Goal: Task Accomplishment & Management: Manage account settings

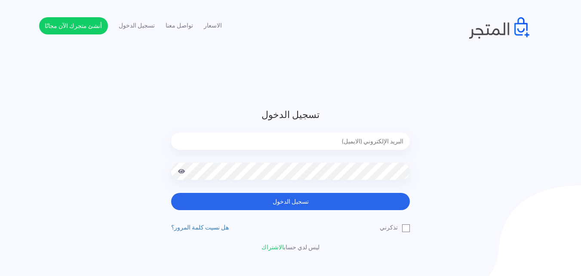
click at [359, 151] on div at bounding box center [290, 147] width 239 height 30
click at [336, 142] on input "email" at bounding box center [290, 140] width 239 height 17
type input "[EMAIL_ADDRESS][DOMAIN_NAME]"
click at [181, 172] on span at bounding box center [182, 170] width 8 height 17
click at [171, 193] on button "تسجيل الدخول" at bounding box center [290, 201] width 239 height 17
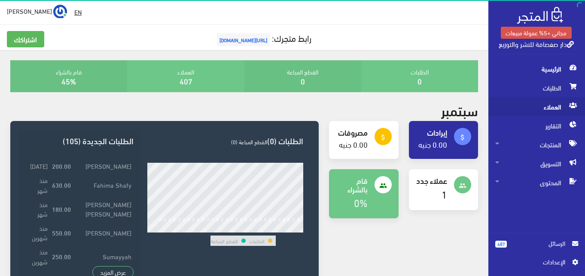
click at [546, 106] on span "العملاء" at bounding box center [537, 106] width 83 height 19
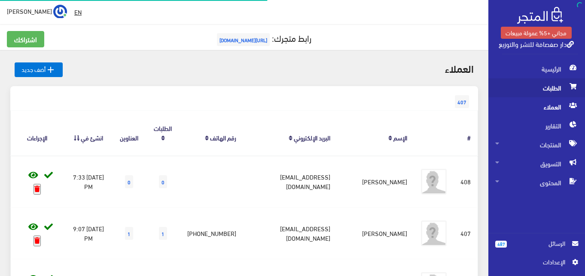
click at [546, 91] on span "الطلبات" at bounding box center [537, 87] width 83 height 19
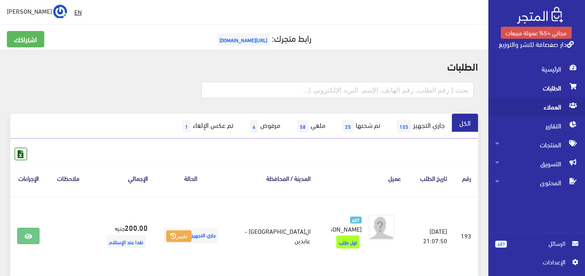
click at [548, 105] on span "العملاء" at bounding box center [537, 106] width 83 height 19
